Goal: Task Accomplishment & Management: Use online tool/utility

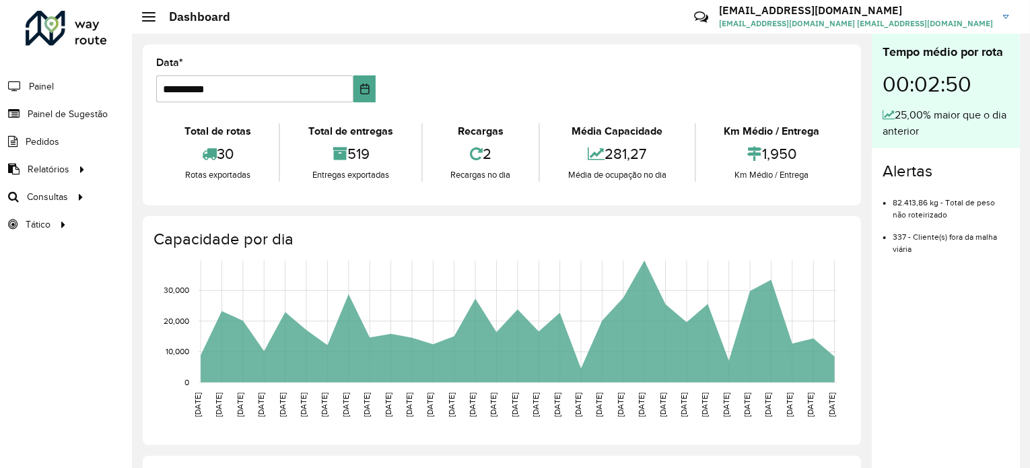
click at [0, 0] on span "Roteirização" at bounding box center [0, 0] width 0 height 0
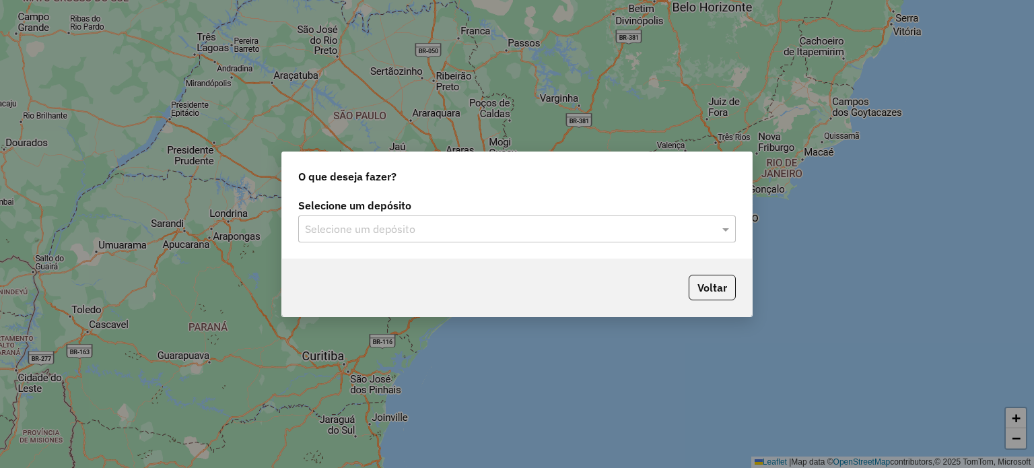
click at [441, 226] on input "text" at bounding box center [503, 229] width 397 height 16
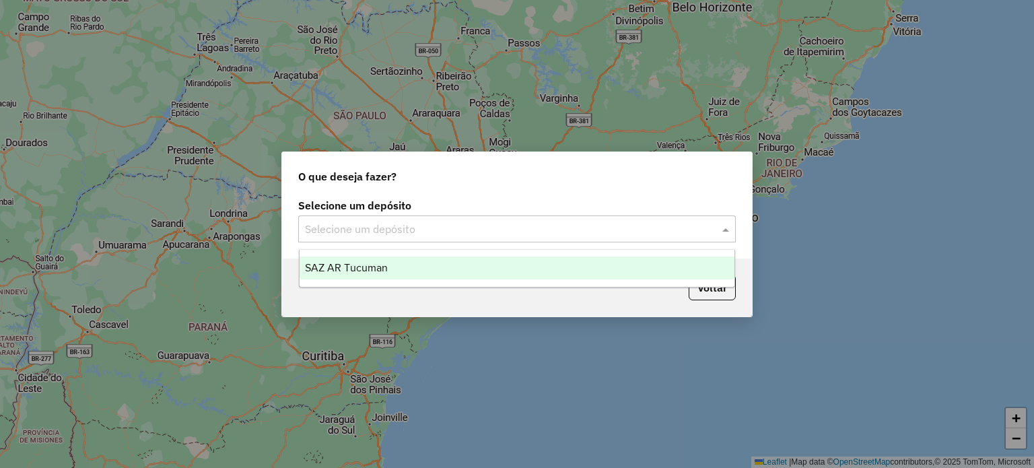
click at [413, 262] on div "SAZ AR Tucuman" at bounding box center [516, 267] width 435 height 23
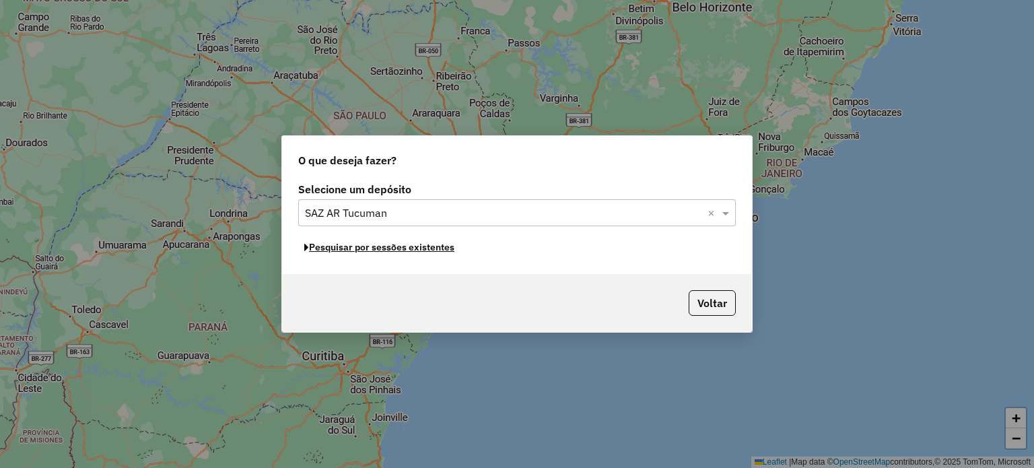
click at [388, 249] on button "Pesquisar por sessões existentes" at bounding box center [379, 247] width 162 height 21
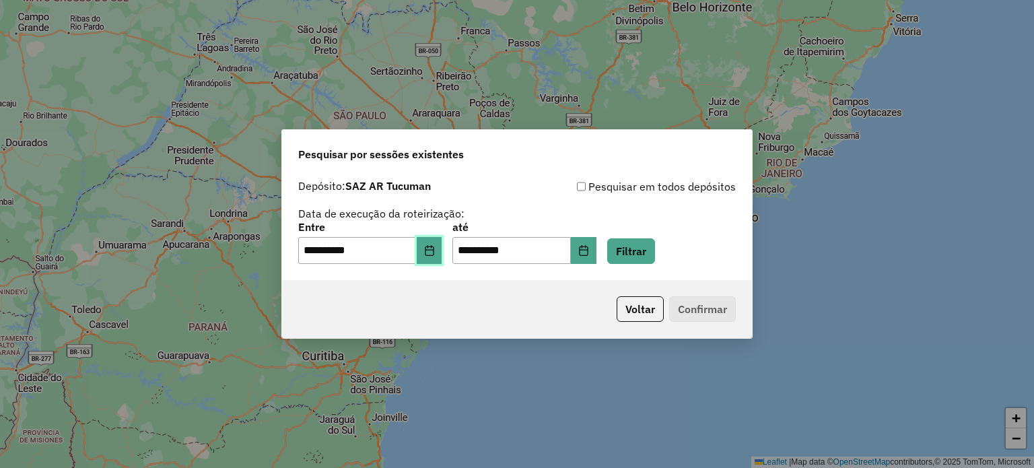
click at [435, 252] on icon "Choose Date" at bounding box center [429, 250] width 11 height 11
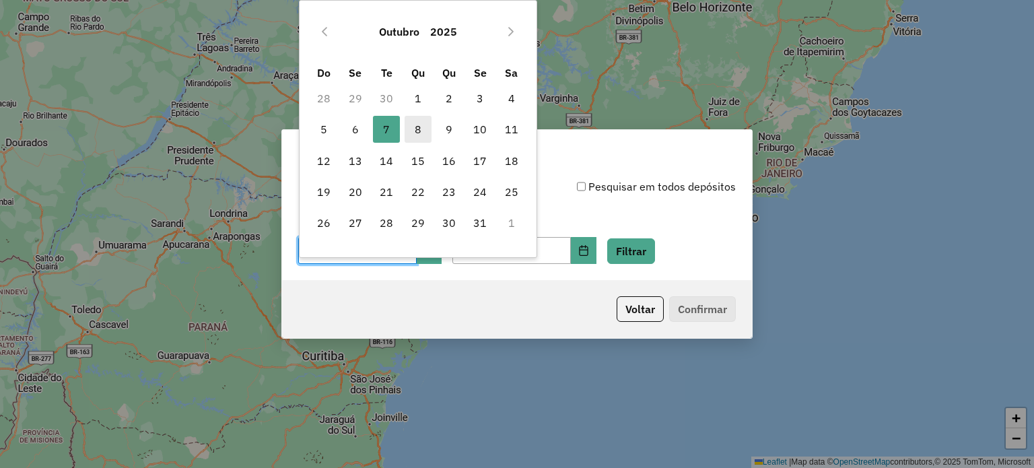
click at [415, 134] on span "8" at bounding box center [417, 129] width 27 height 27
type input "**********"
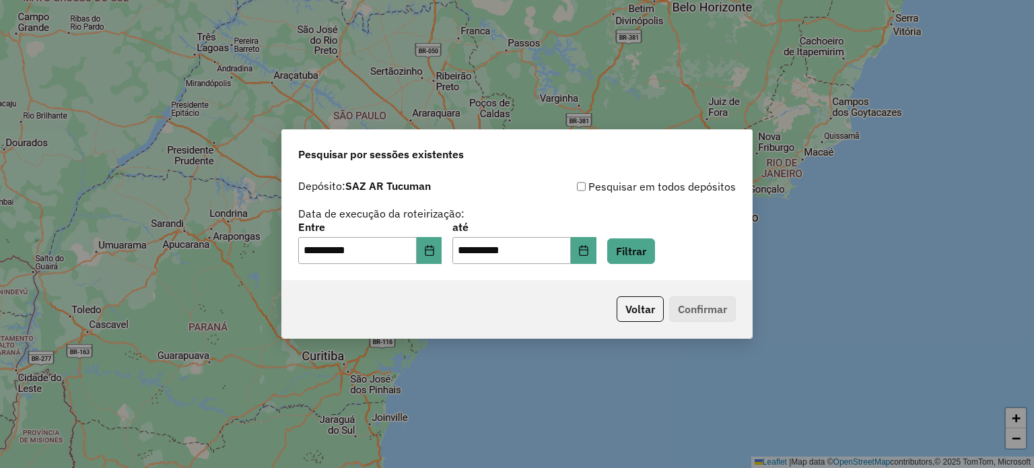
click at [622, 242] on div "**********" at bounding box center [516, 243] width 437 height 42
click at [643, 252] on button "Filtrar" at bounding box center [631, 251] width 48 height 26
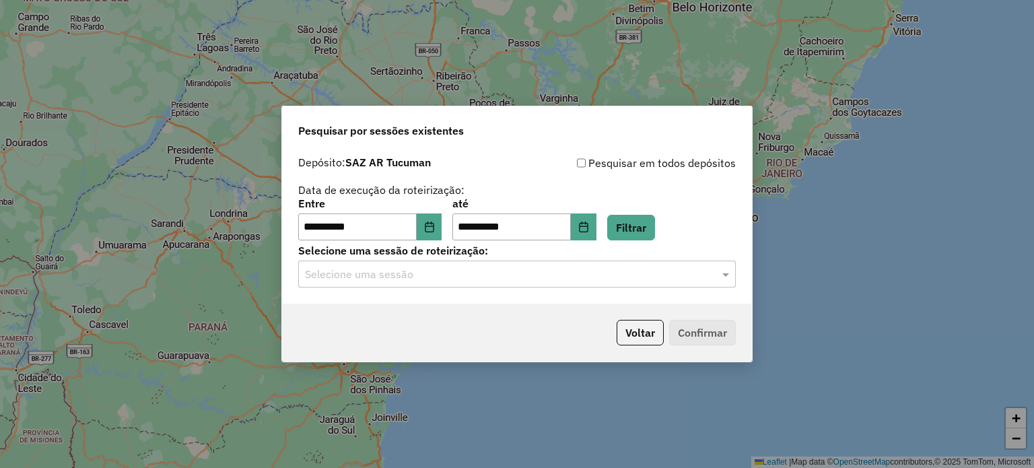
click at [474, 278] on input "text" at bounding box center [503, 275] width 397 height 16
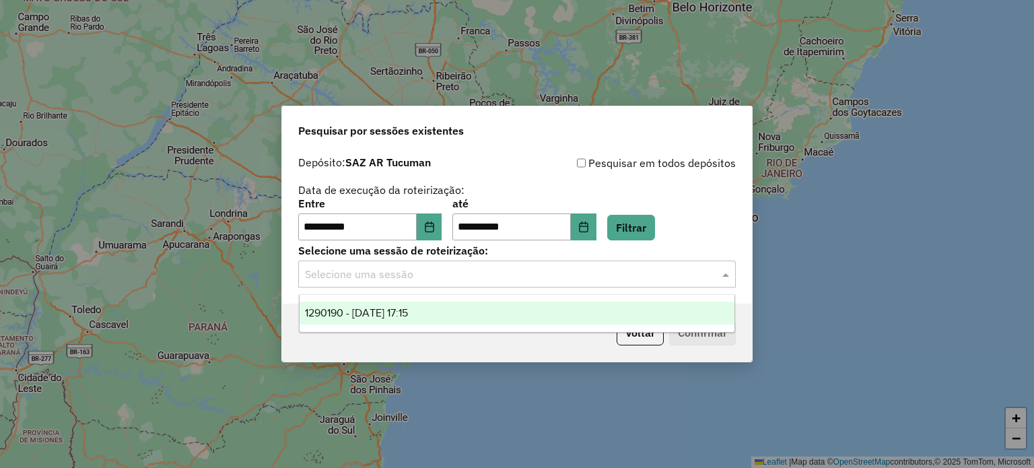
click at [470, 312] on div "1290190 - 08/10/2025 17:15" at bounding box center [516, 312] width 435 height 23
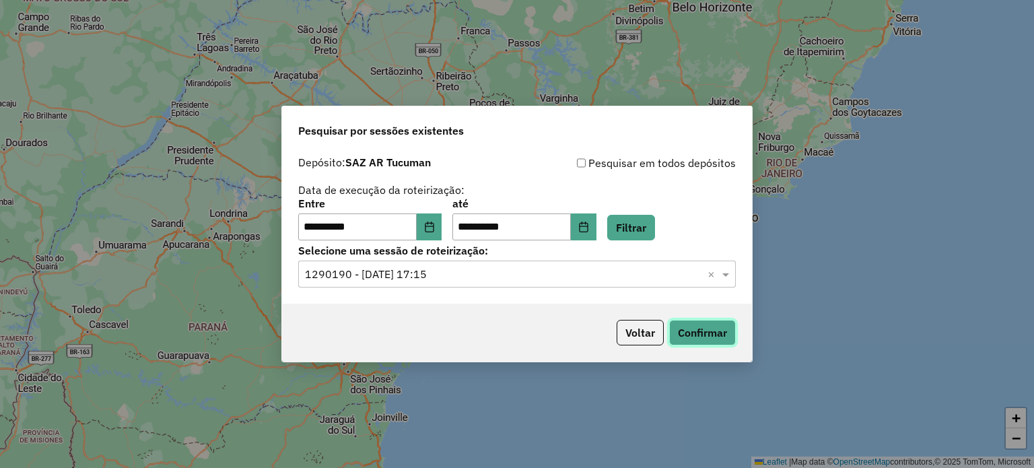
click at [691, 334] on button "Confirmar" at bounding box center [702, 333] width 67 height 26
click at [518, 272] on input "text" at bounding box center [503, 275] width 397 height 16
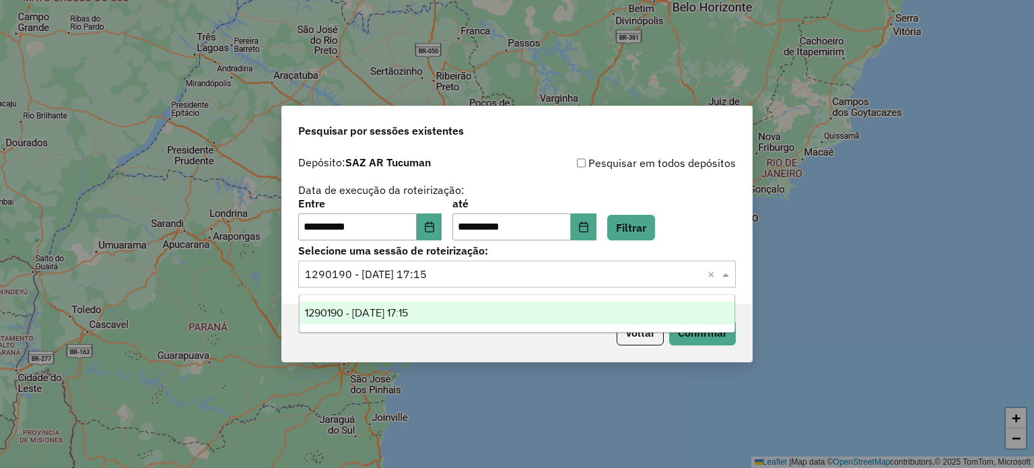
click at [464, 313] on div "1290190 - 08/10/2025 17:15" at bounding box center [516, 312] width 435 height 23
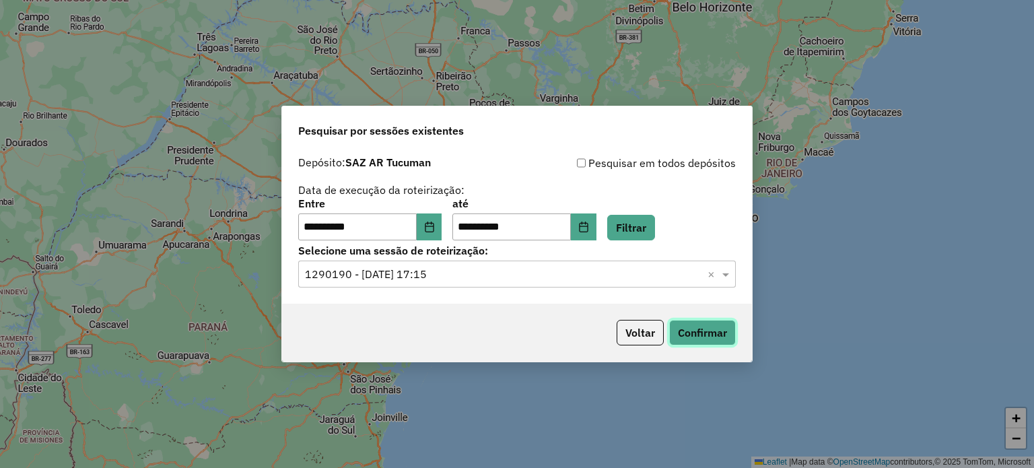
click at [707, 330] on button "Confirmar" at bounding box center [702, 333] width 67 height 26
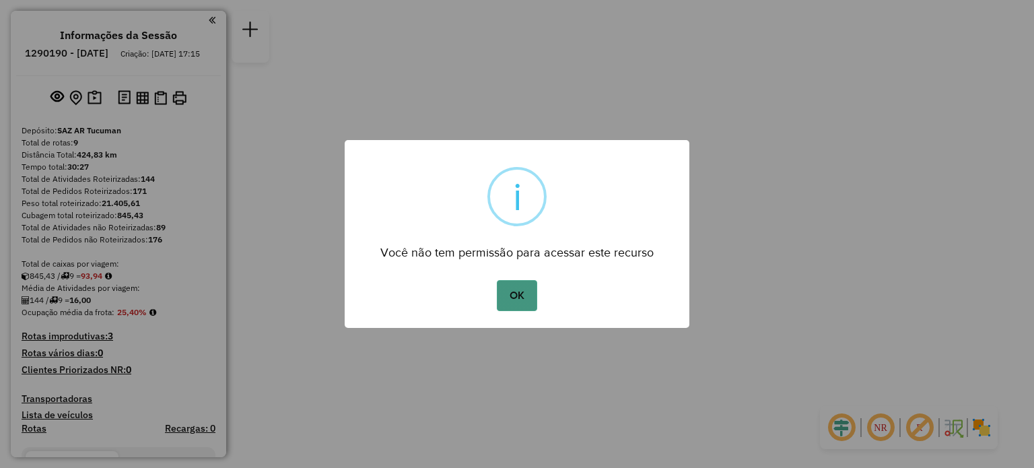
click at [505, 295] on button "OK" at bounding box center [517, 295] width 40 height 31
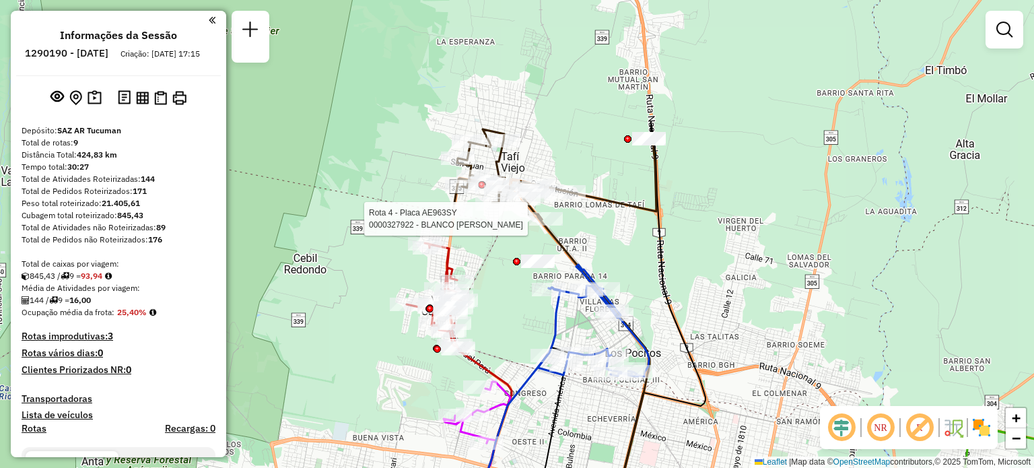
select select "**********"
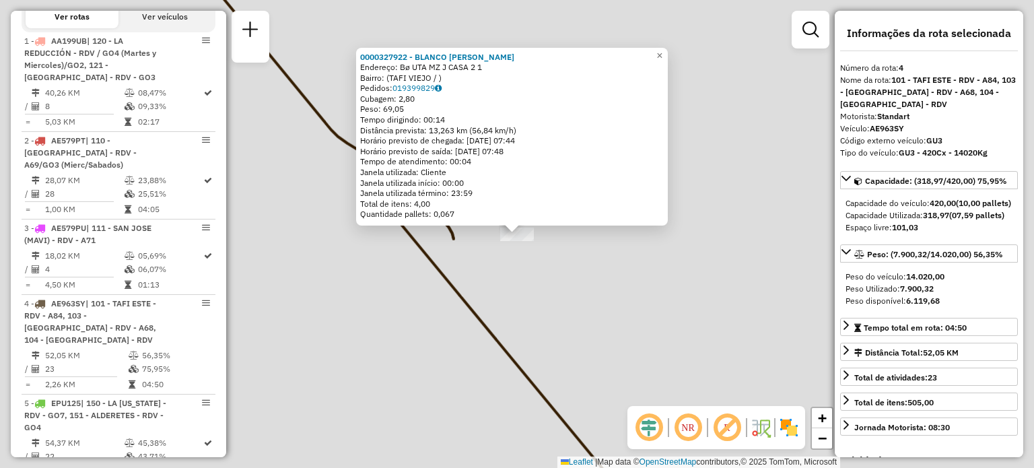
scroll to position [740, 0]
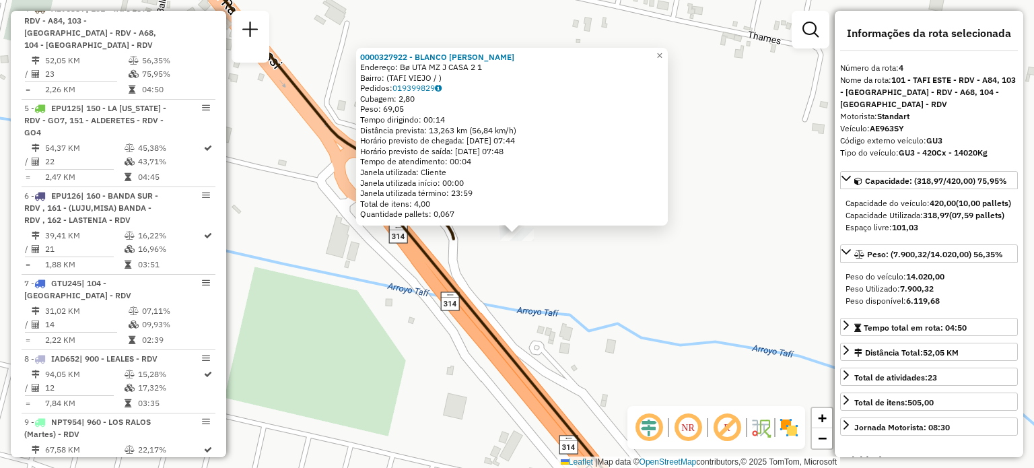
click at [516, 271] on div "0000327922 - BLANCO VALENTIN ROLANDO Endereço: Bø UTA MZ J CASA 2 1 Bairro: (TA…" at bounding box center [517, 234] width 1034 height 468
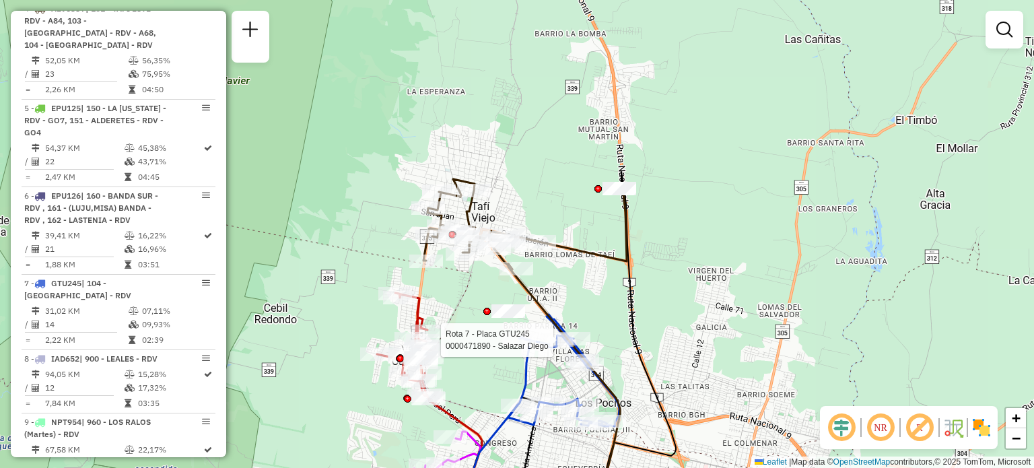
select select "**********"
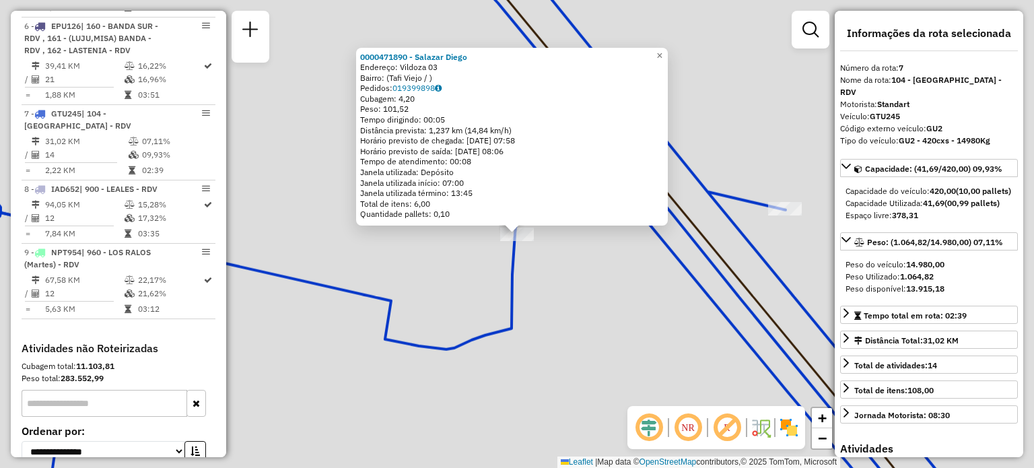
scroll to position [1003, 0]
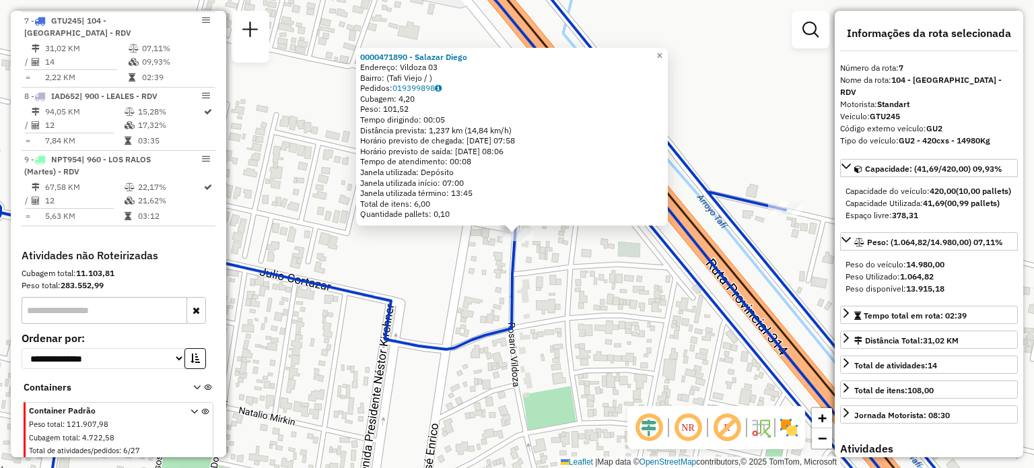
click at [553, 339] on div "0000471890 - Salazar Diego Endereço: Vildoza 03 Bairro: (Tafi Viejo / ) Pedidos…" at bounding box center [517, 234] width 1034 height 468
